Goal: Transaction & Acquisition: Purchase product/service

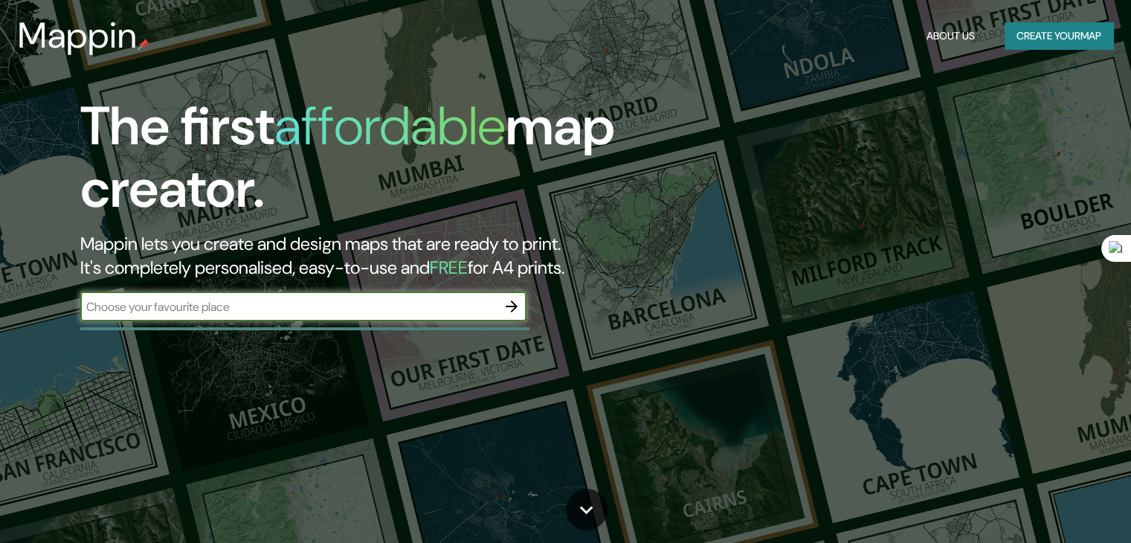
click at [209, 307] on input "text" at bounding box center [288, 306] width 417 height 17
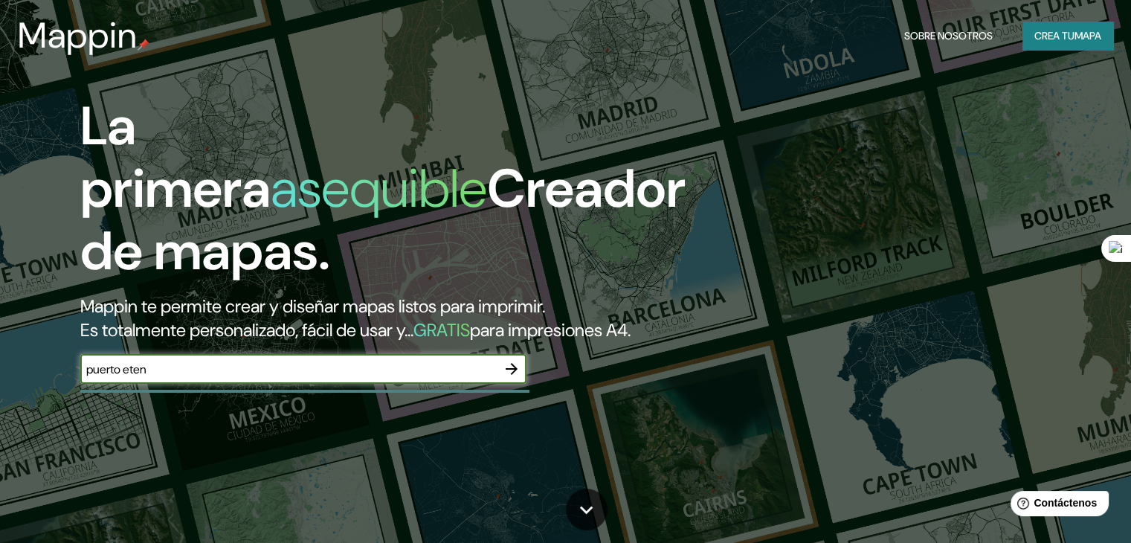
type input "puerto eten"
click at [510, 378] on icon "button" at bounding box center [512, 369] width 18 height 18
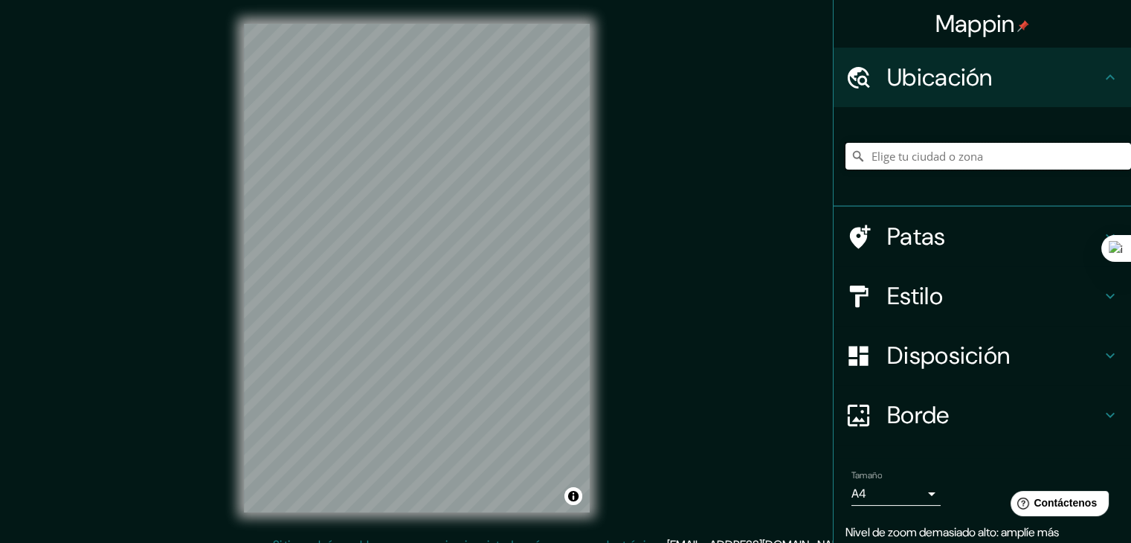
click at [978, 158] on input "Elige tu ciudad o zona" at bounding box center [989, 156] width 286 height 27
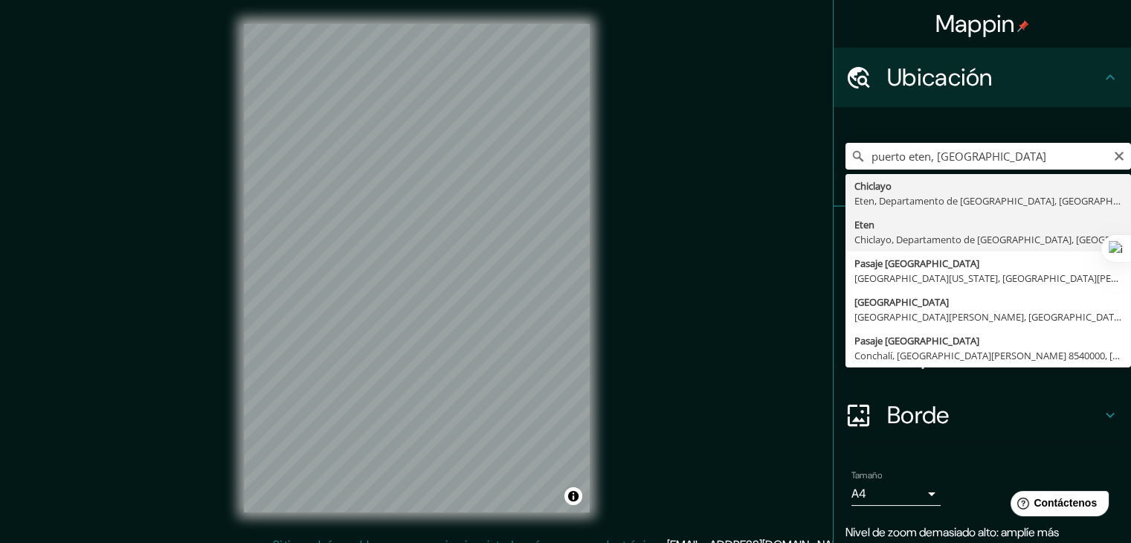
type input "Eten, [GEOGRAPHIC_DATA], [GEOGRAPHIC_DATA], [GEOGRAPHIC_DATA]"
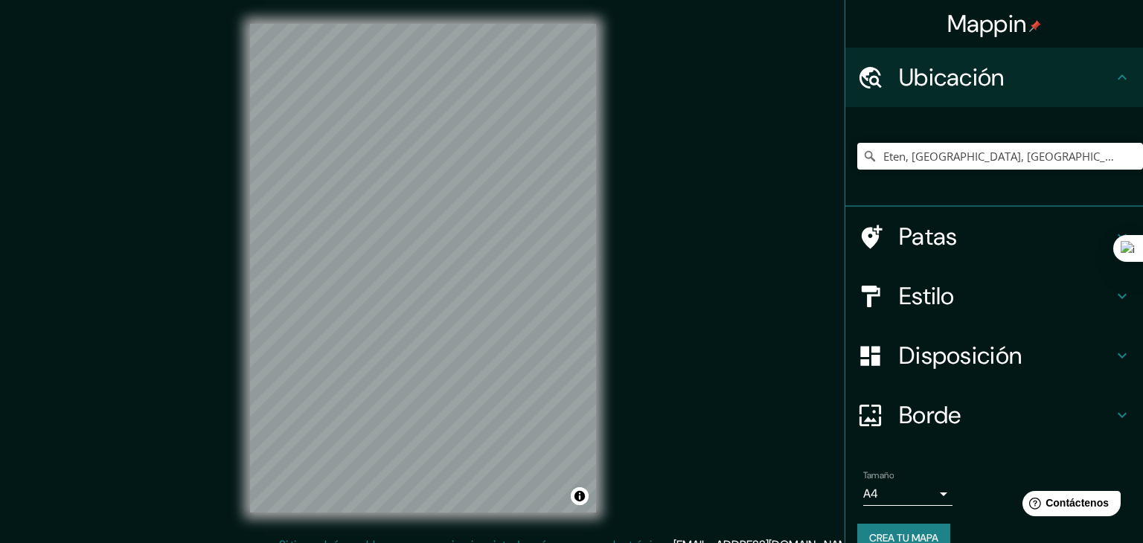
click at [913, 491] on body "Mappin Ubicación Eten, [GEOGRAPHIC_DATA], Departamento de [GEOGRAPHIC_DATA], [G…" at bounding box center [571, 271] width 1143 height 543
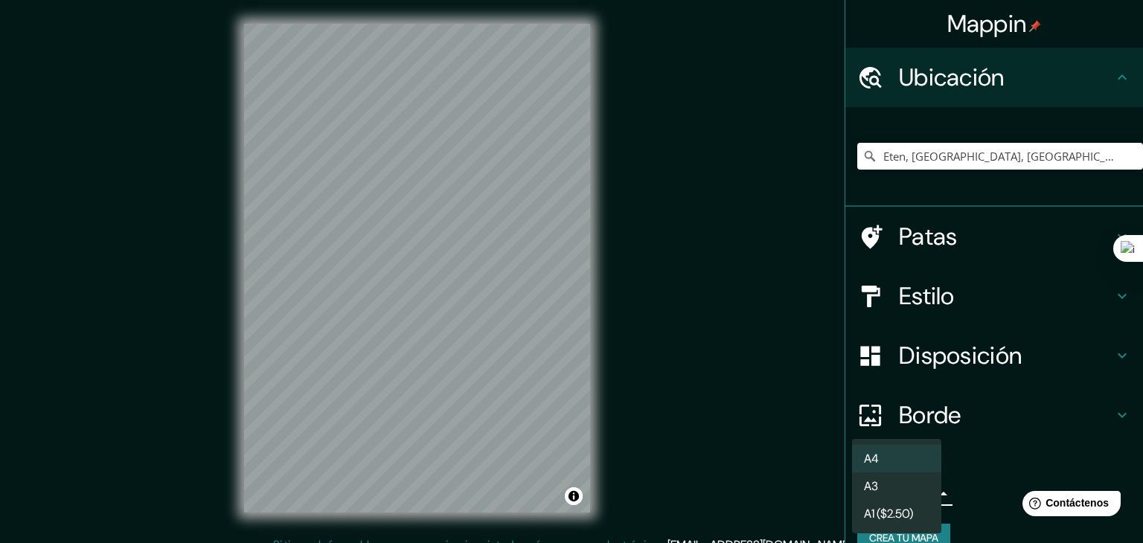
click at [902, 483] on li "A3" at bounding box center [896, 486] width 89 height 28
type input "a4"
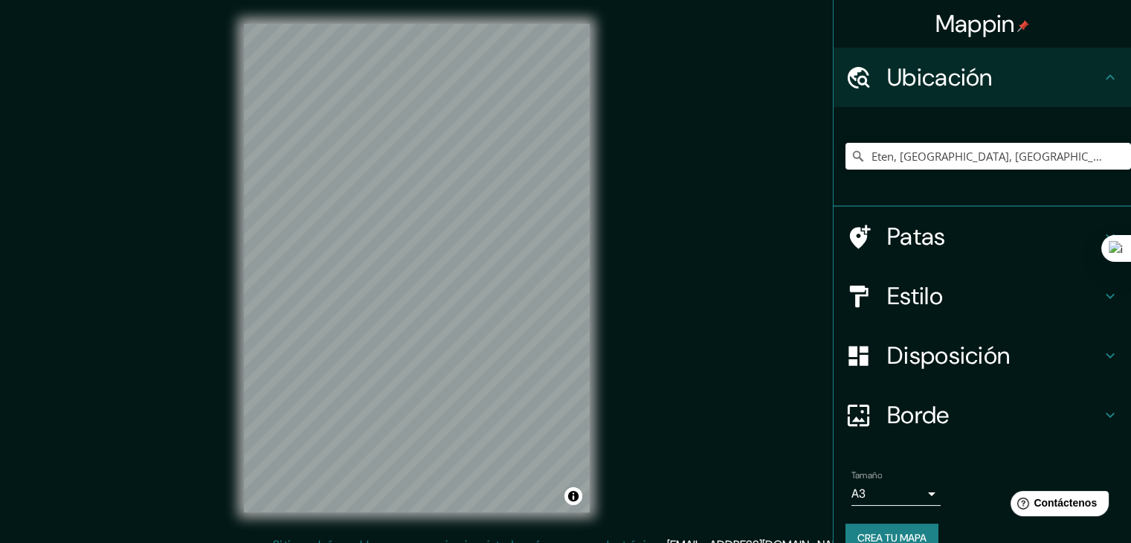
click at [998, 288] on h4 "Estilo" at bounding box center [994, 296] width 214 height 30
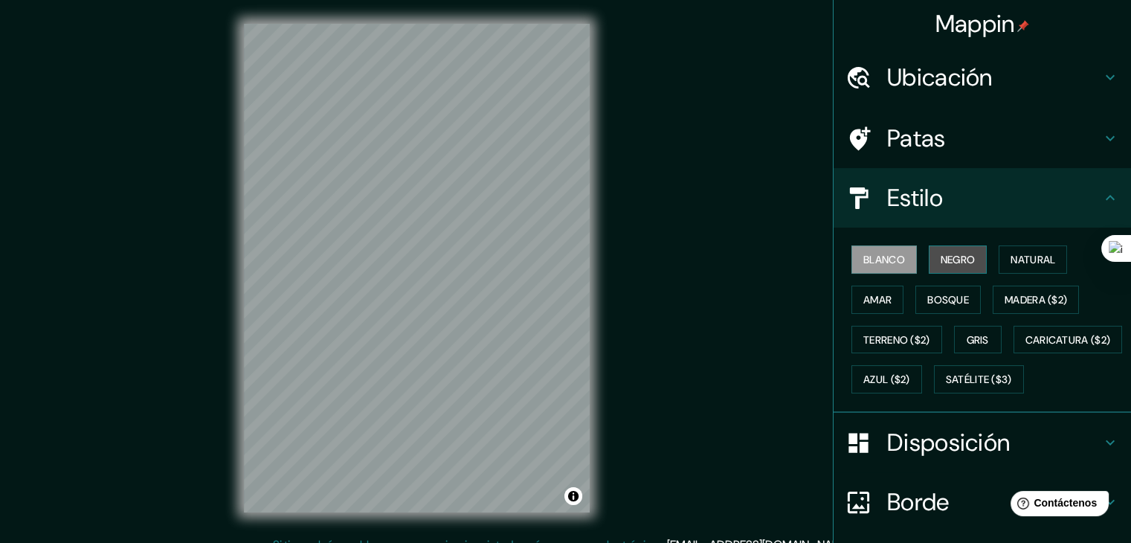
click at [941, 257] on font "Negro" at bounding box center [958, 259] width 35 height 13
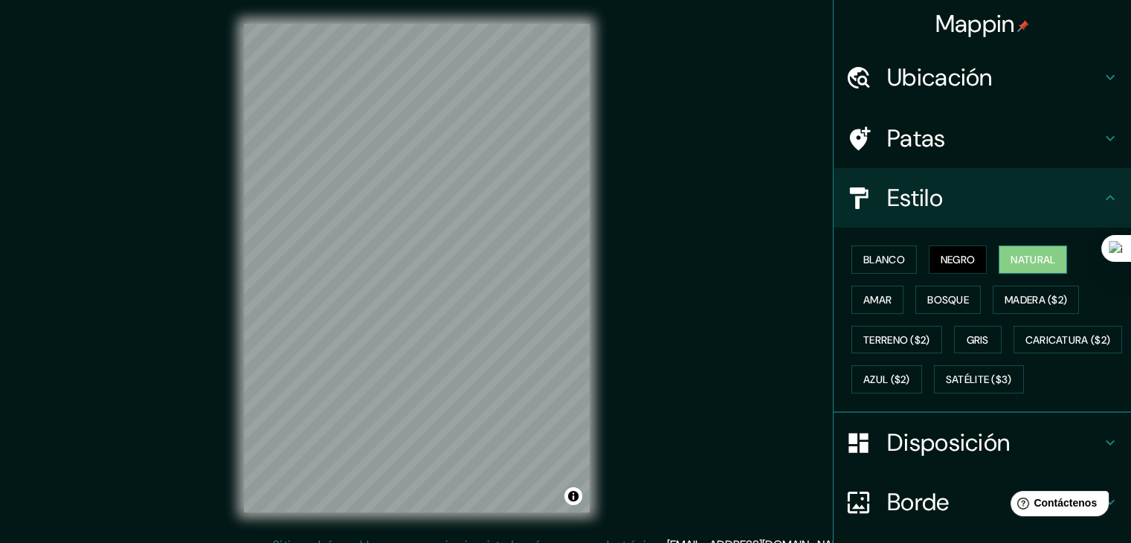
click at [1015, 254] on font "Natural" at bounding box center [1033, 259] width 45 height 13
click at [876, 293] on font "Amar" at bounding box center [878, 299] width 28 height 13
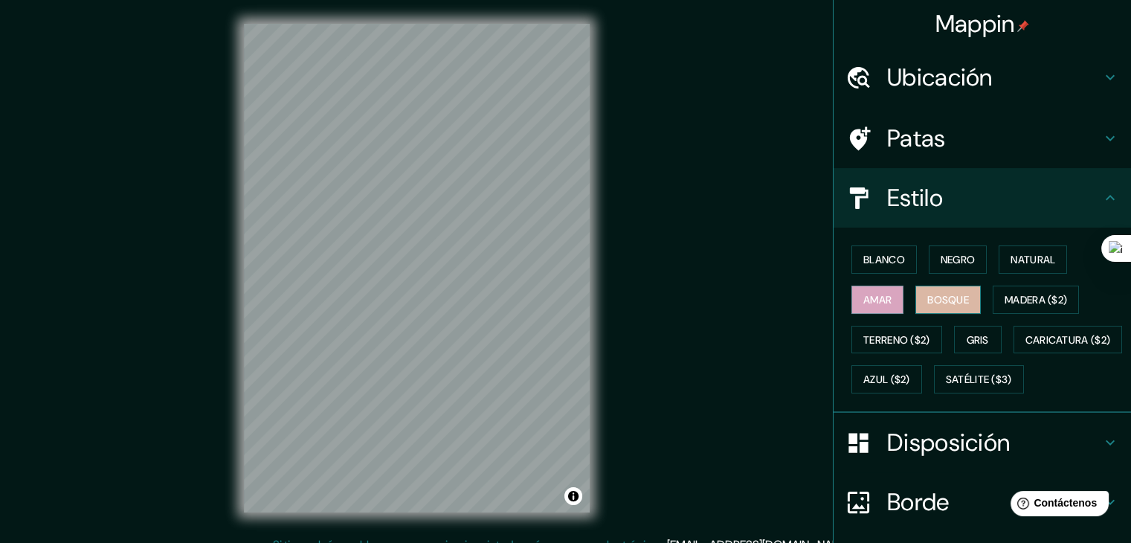
click at [931, 293] on font "Bosque" at bounding box center [949, 299] width 42 height 13
click at [1027, 297] on font "Madera ($2)" at bounding box center [1036, 299] width 62 height 13
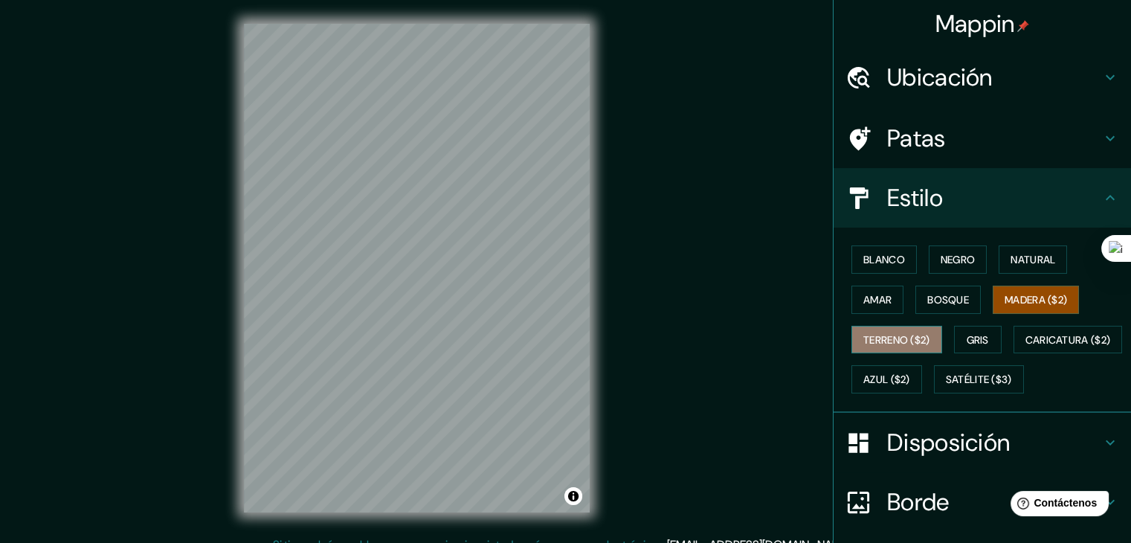
click at [905, 330] on font "Terreno ($2)" at bounding box center [897, 339] width 67 height 19
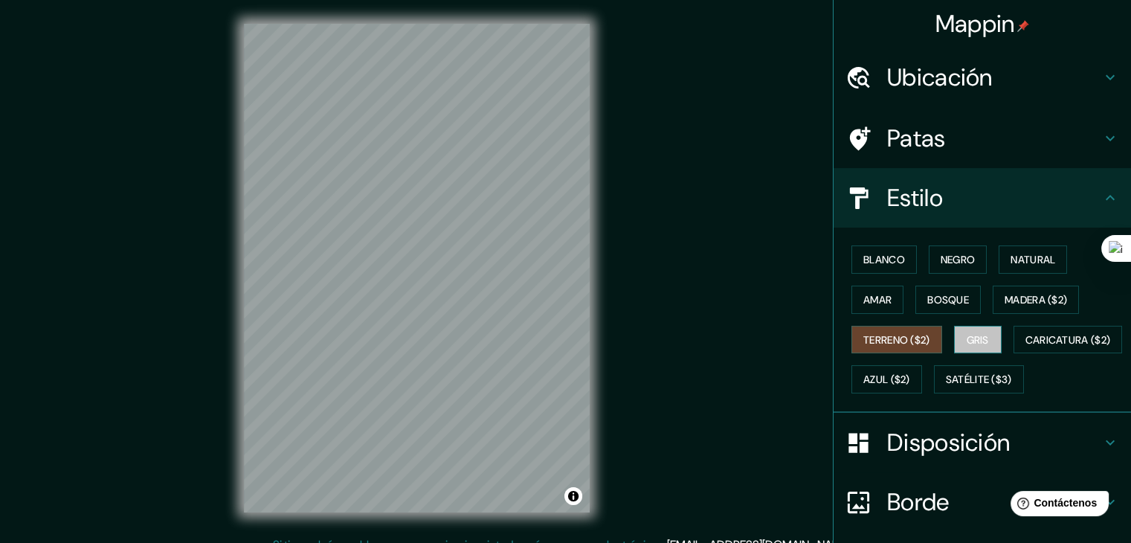
click at [967, 335] on font "Gris" at bounding box center [978, 339] width 22 height 13
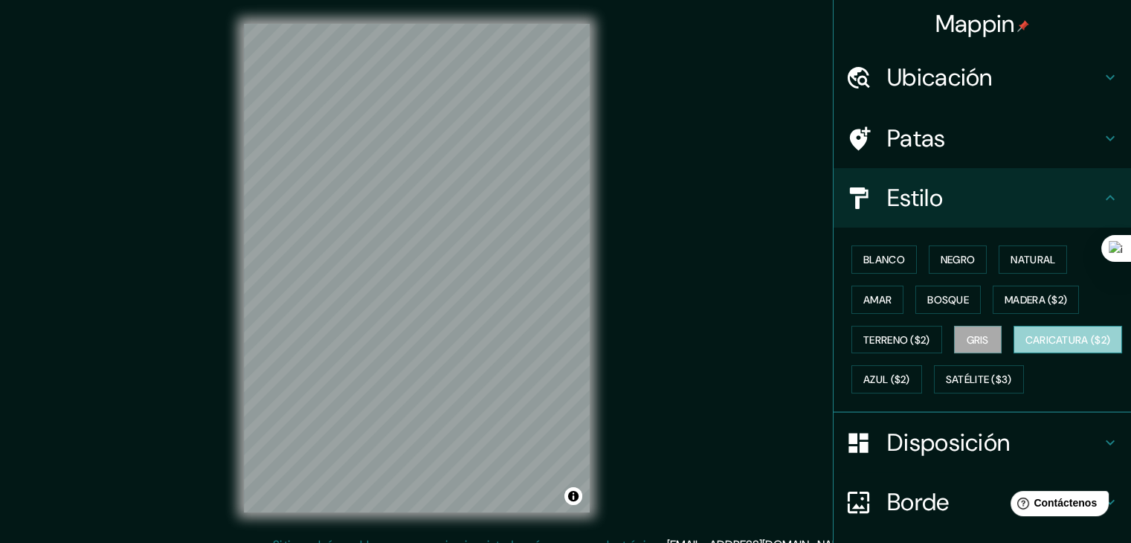
click at [1026, 347] on font "Caricatura ($2)" at bounding box center [1069, 339] width 86 height 13
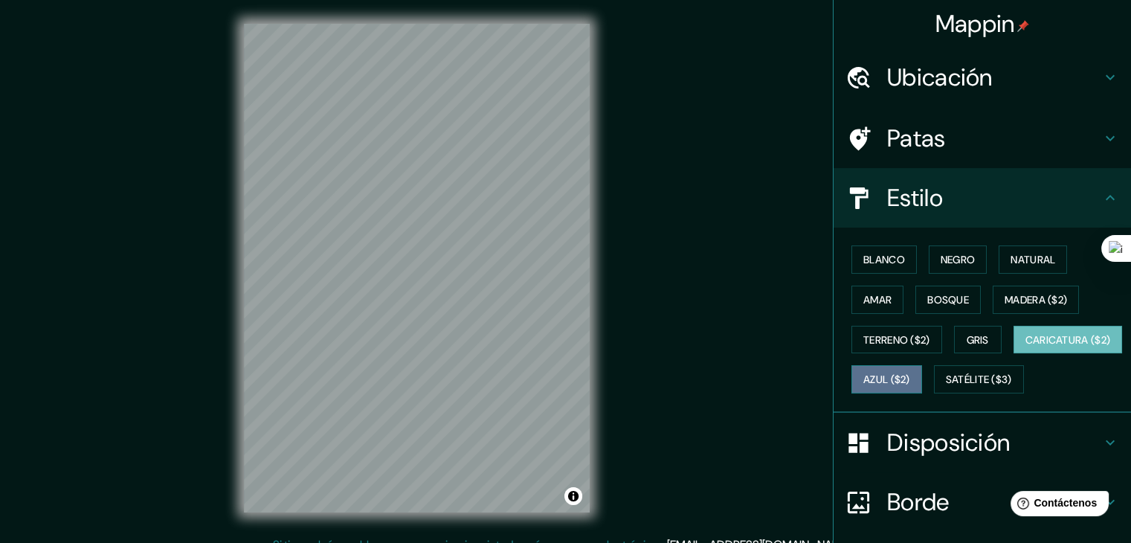
click at [910, 379] on font "Azul ($2)" at bounding box center [887, 379] width 47 height 13
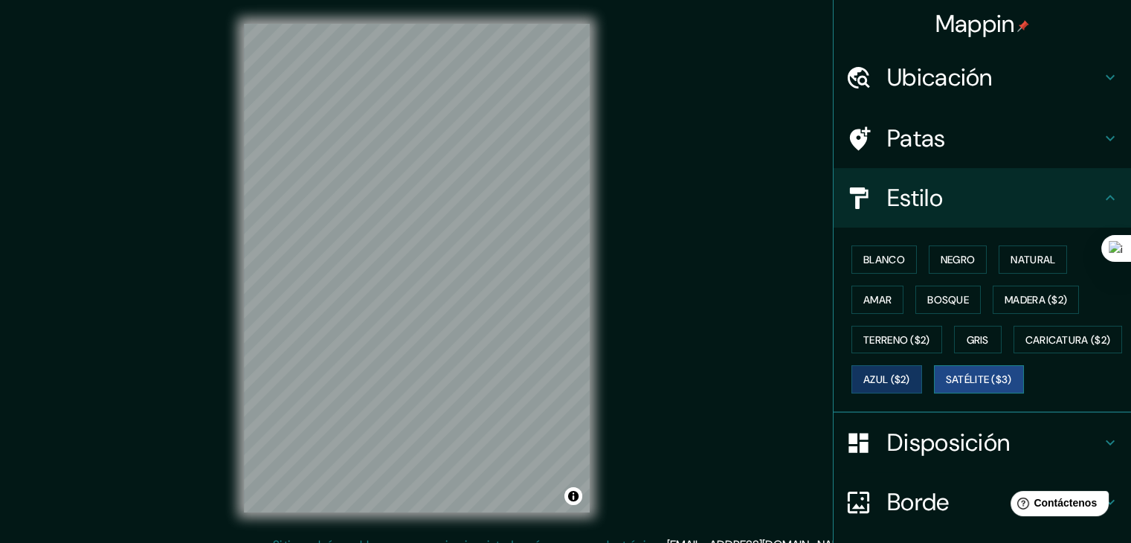
click at [946, 387] on font "Satélite ($3)" at bounding box center [979, 379] width 66 height 13
click at [869, 259] on font "Blanco" at bounding box center [885, 259] width 42 height 13
